Goal: Task Accomplishment & Management: Use online tool/utility

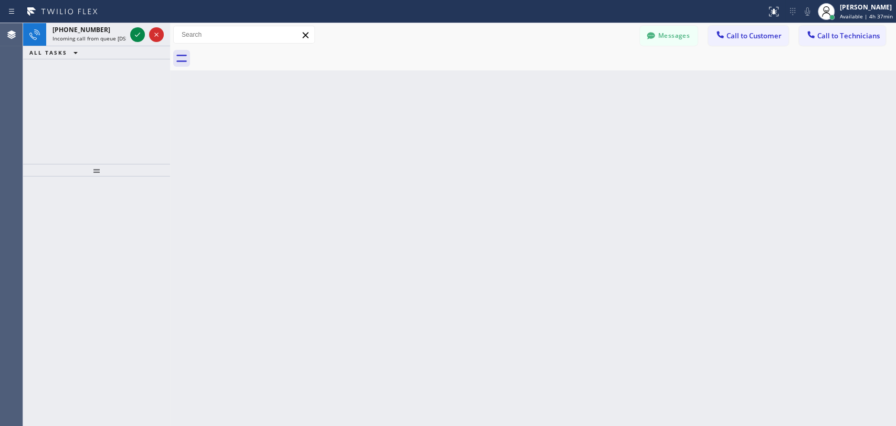
scroll to position [336, 0]
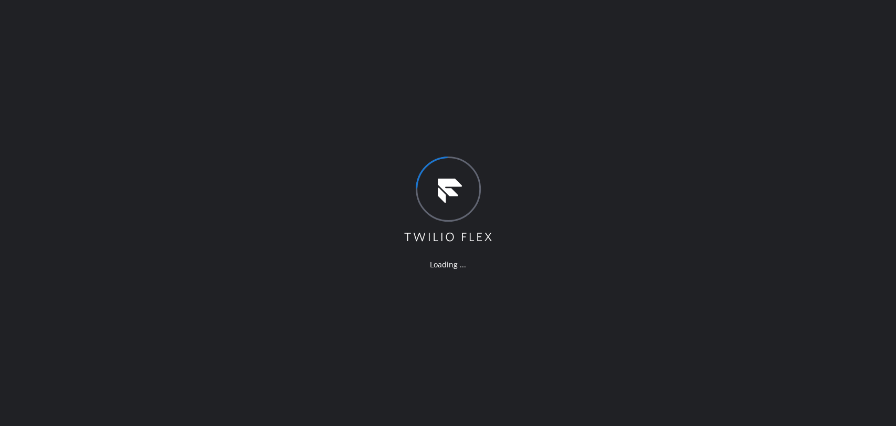
click at [740, 131] on div "Loading ..." at bounding box center [448, 213] width 896 height 426
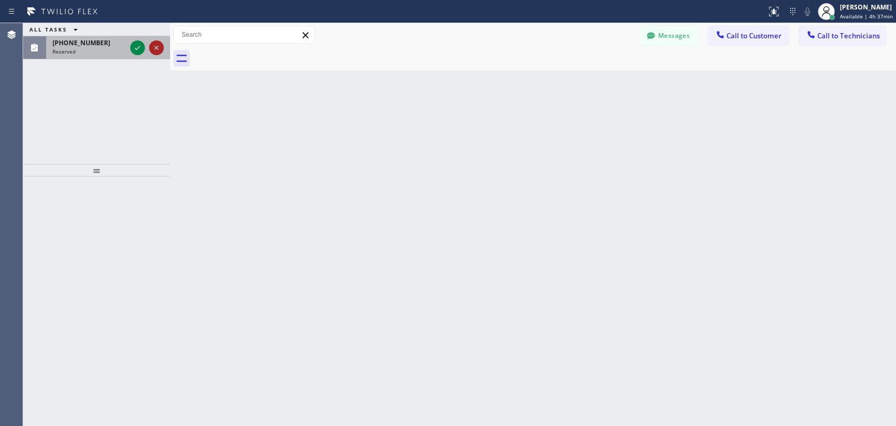
click at [158, 50] on icon at bounding box center [156, 47] width 13 height 13
click at [138, 46] on icon at bounding box center [137, 47] width 13 height 13
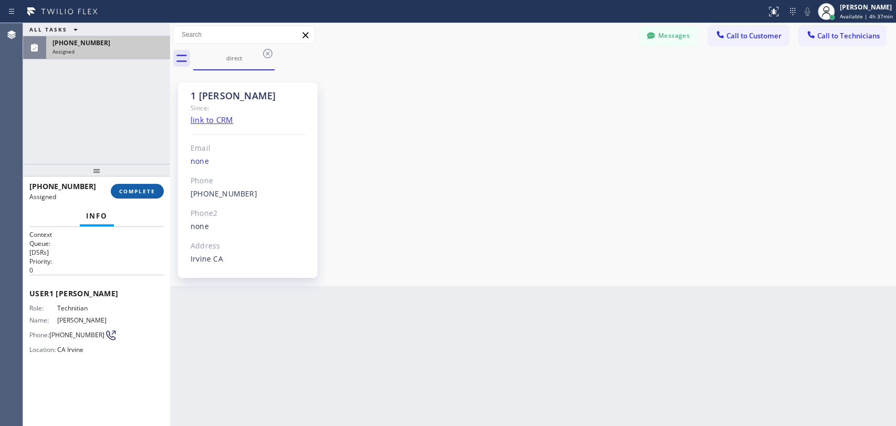
scroll to position [5633, 0]
click at [131, 185] on button "COMPLETE" at bounding box center [137, 191] width 53 height 15
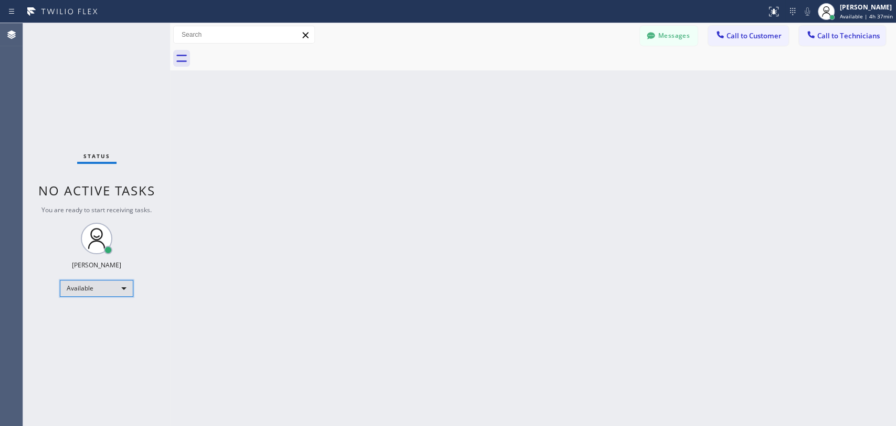
click at [99, 281] on div "Available" at bounding box center [97, 288] width 74 height 17
click at [95, 303] on li "Offline" at bounding box center [95, 302] width 71 height 13
